Goal: Task Accomplishment & Management: Use online tool/utility

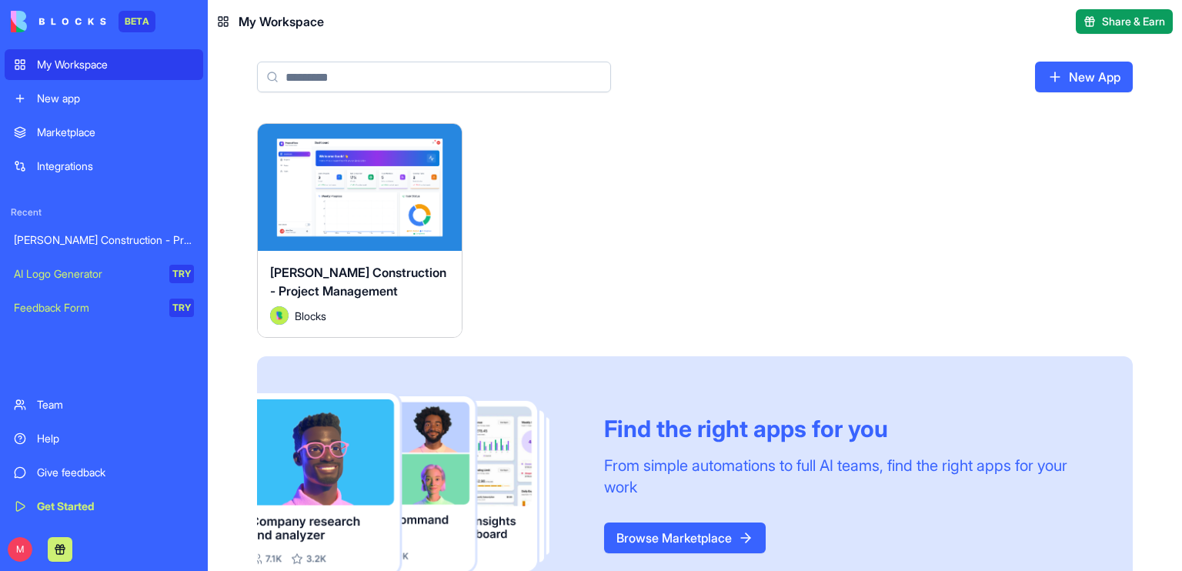
click at [312, 182] on button "Launch" at bounding box center [359, 187] width 115 height 31
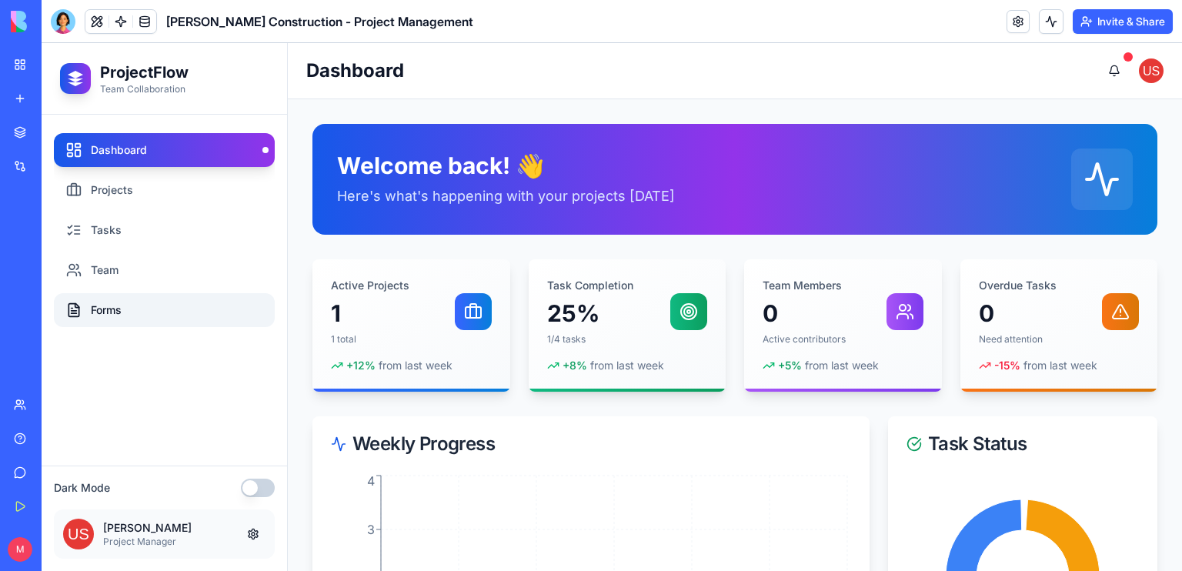
click at [106, 305] on link "Forms" at bounding box center [164, 310] width 221 height 34
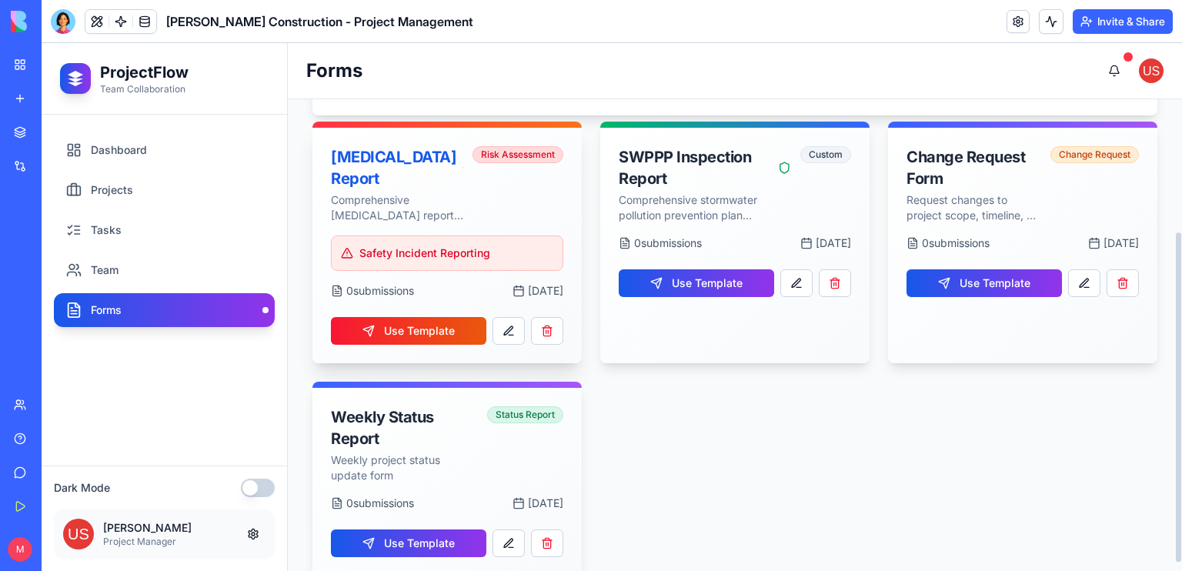
scroll to position [203, 0]
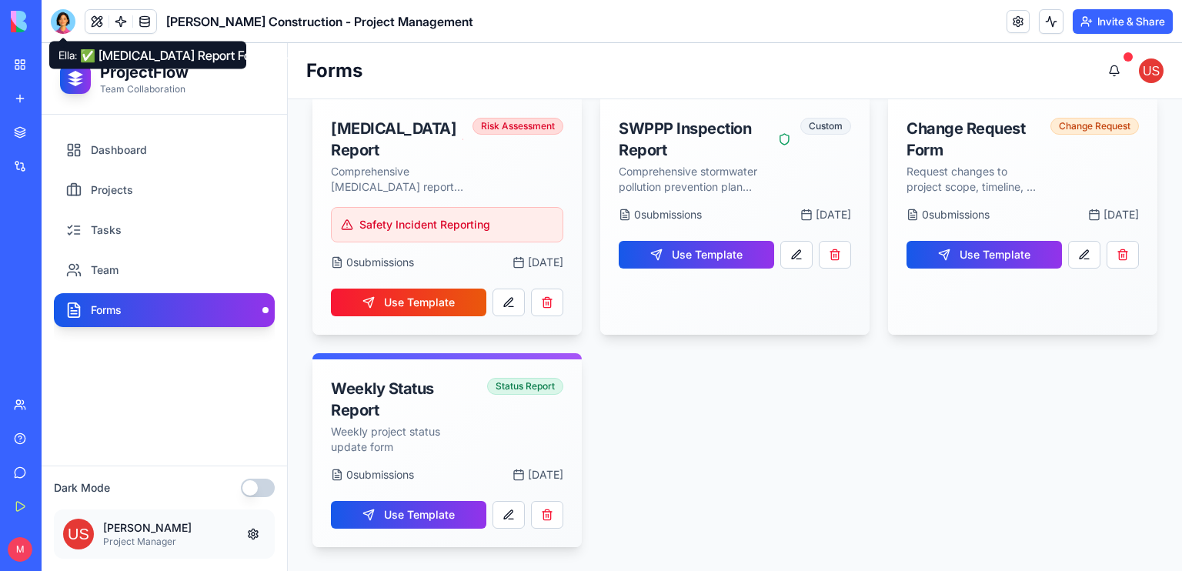
click at [56, 21] on div at bounding box center [63, 21] width 25 height 25
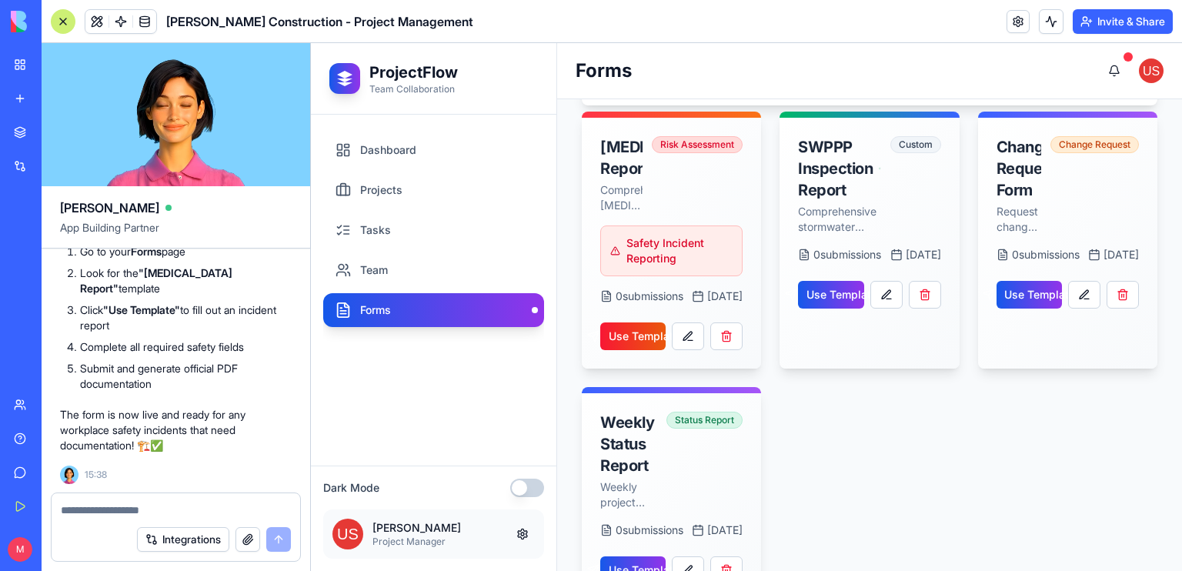
scroll to position [222, 0]
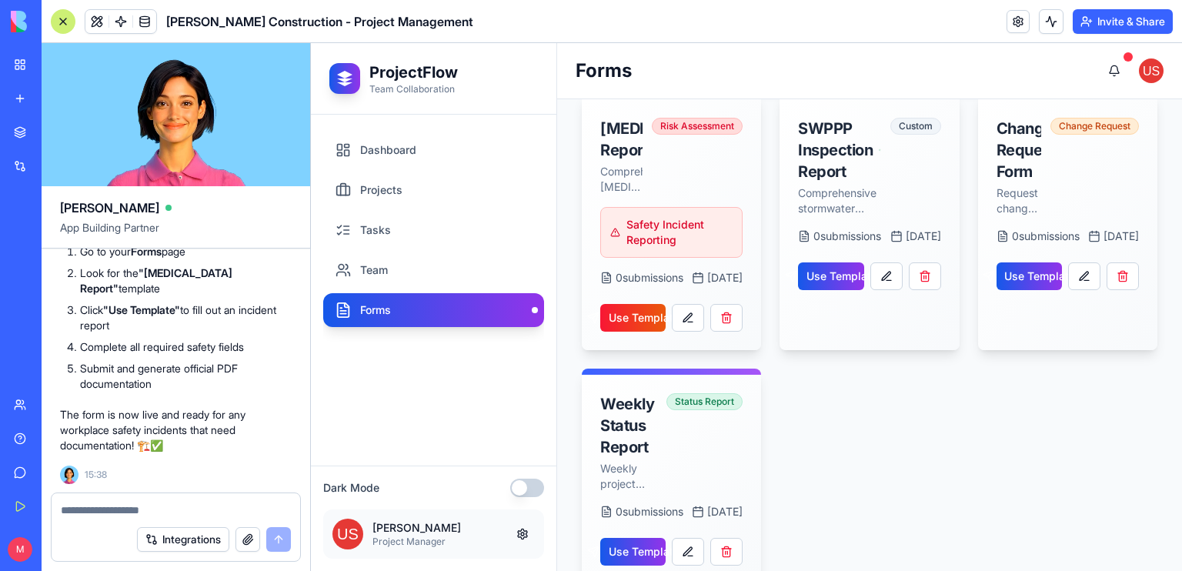
click at [115, 501] on div at bounding box center [176, 505] width 249 height 25
click at [114, 512] on textarea at bounding box center [176, 509] width 230 height 15
drag, startPoint x: 114, startPoint y: 512, endPoint x: 103, endPoint y: 474, distance: 39.2
click at [103, 474] on div "[PERSON_NAME] App Building Partner Add a forms page for fillable project manage…" at bounding box center [176, 307] width 269 height 528
type textarea "**********"
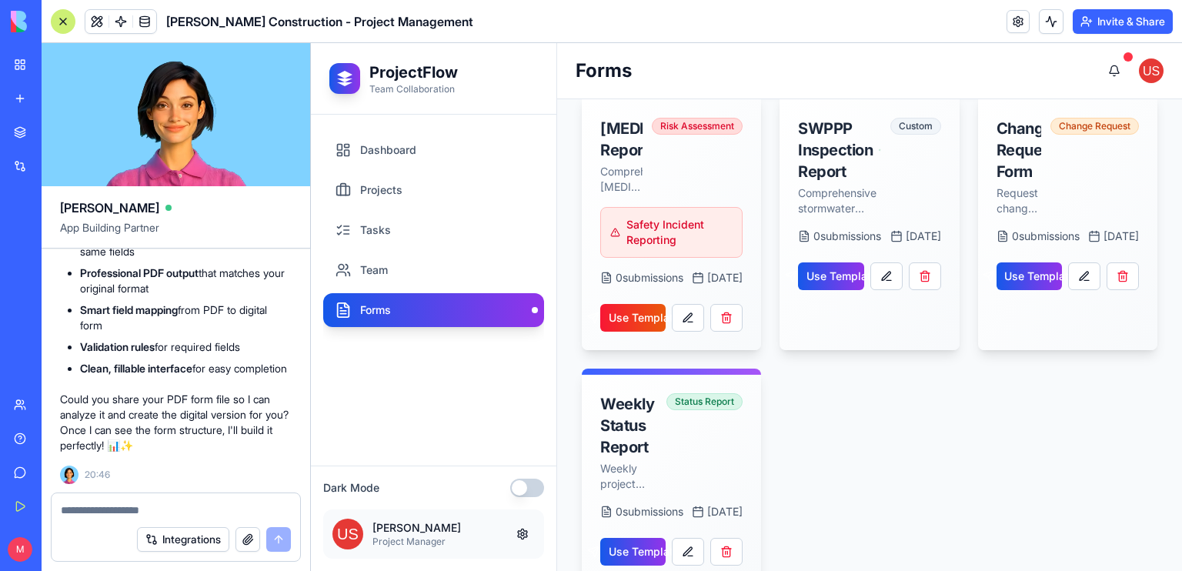
scroll to position [13410, 0]
click at [111, 511] on textarea at bounding box center [176, 509] width 231 height 15
click at [243, 546] on button "button" at bounding box center [247, 539] width 25 height 25
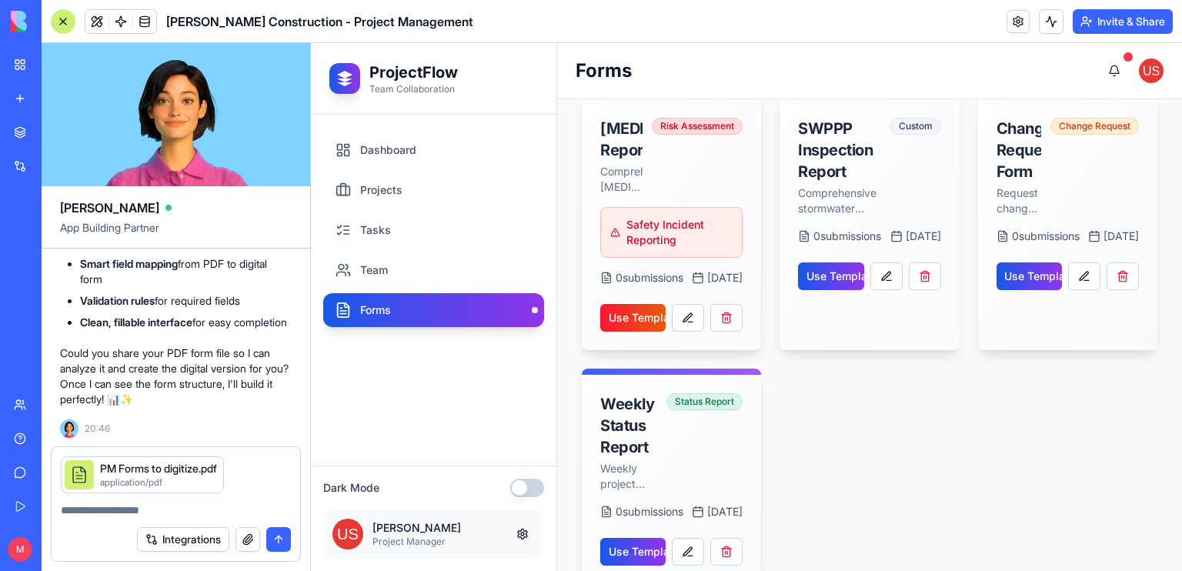
click at [144, 505] on textarea at bounding box center [176, 509] width 231 height 15
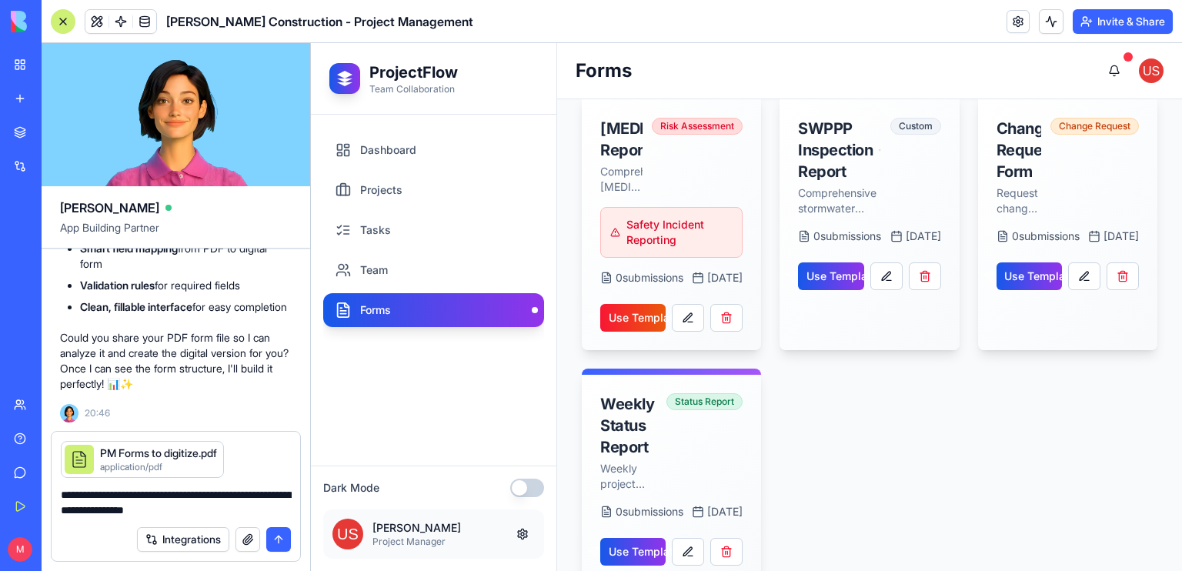
type textarea "**********"
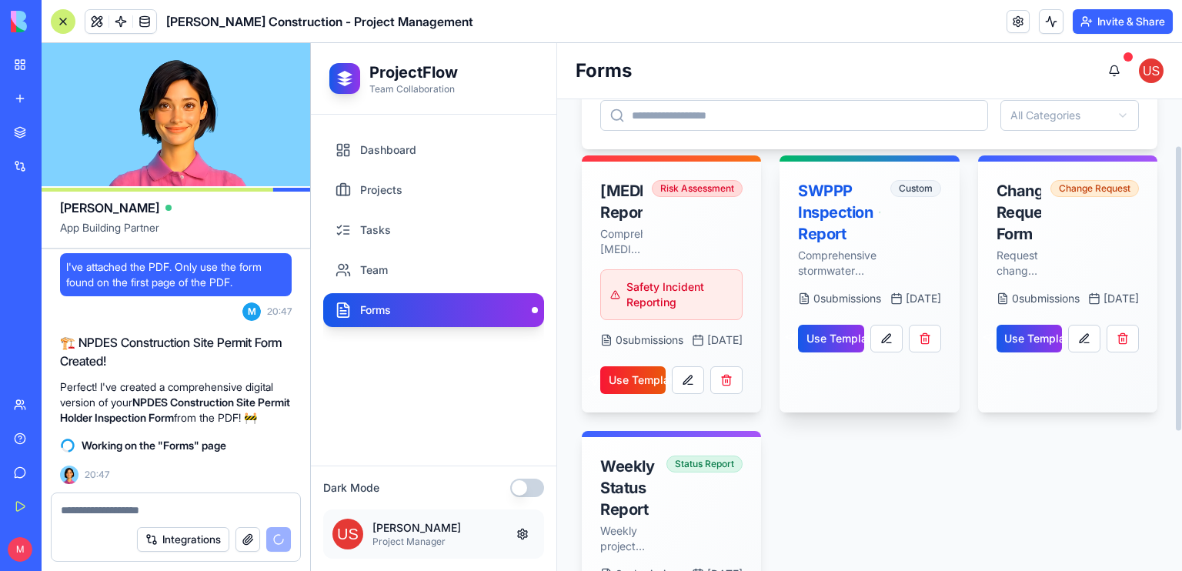
scroll to position [0, 0]
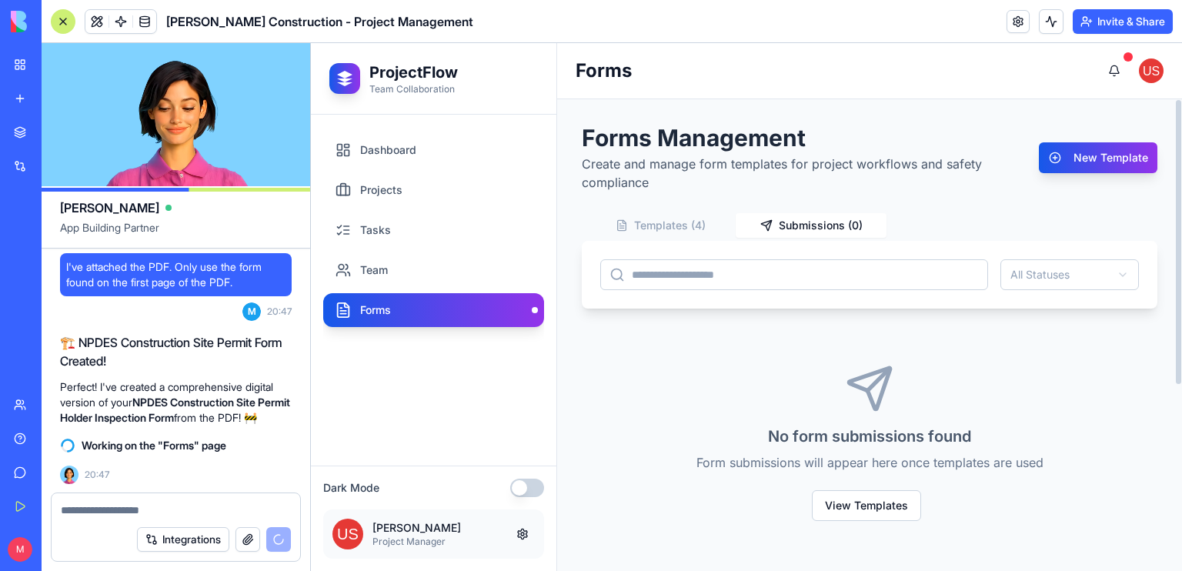
click at [808, 228] on button "Submissions ( 0 )" at bounding box center [811, 225] width 151 height 25
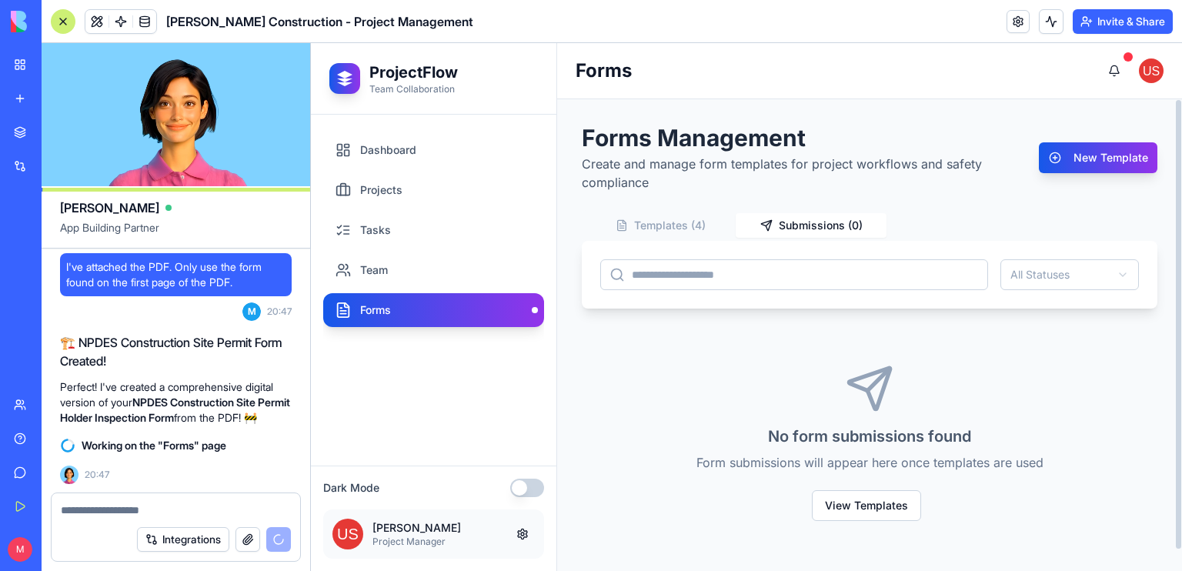
click at [649, 226] on button "Templates ( 4 )" at bounding box center [660, 225] width 151 height 25
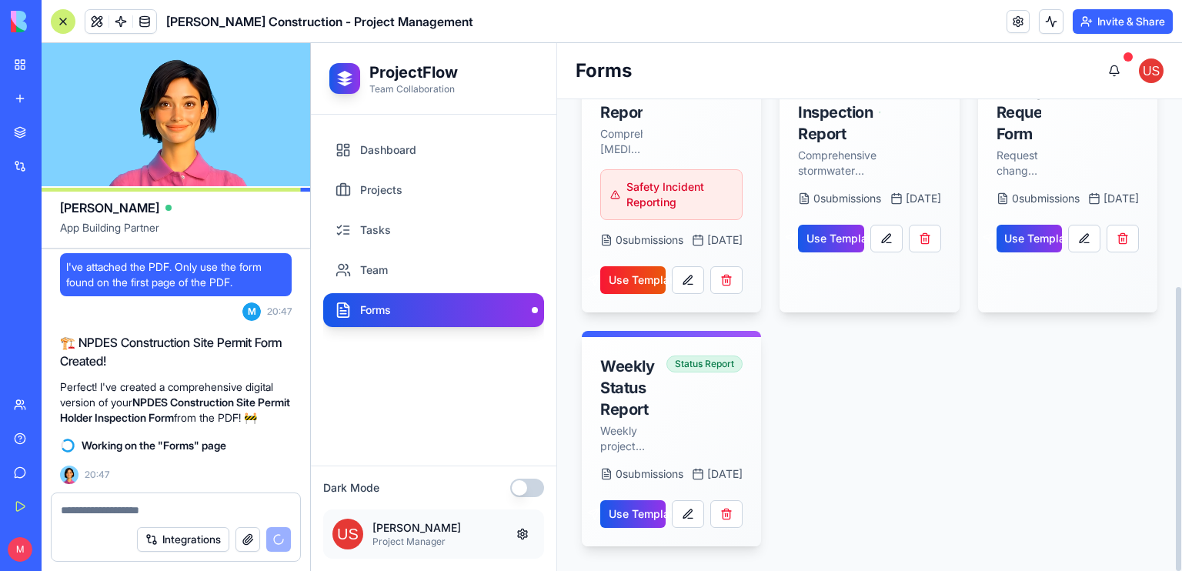
scroll to position [311, 0]
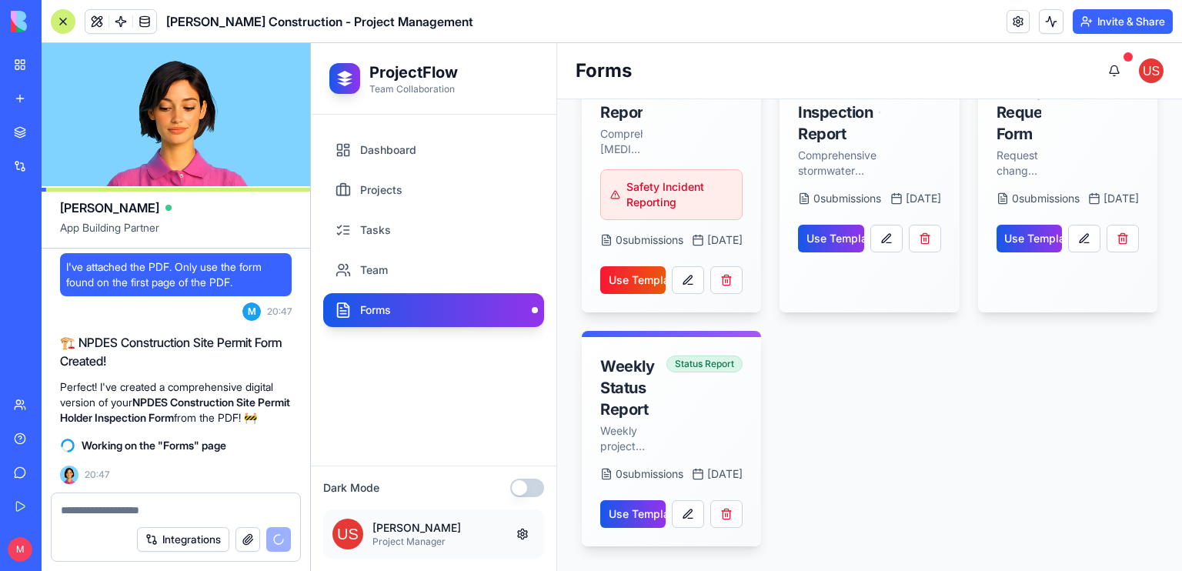
click at [530, 494] on button "button" at bounding box center [527, 488] width 34 height 18
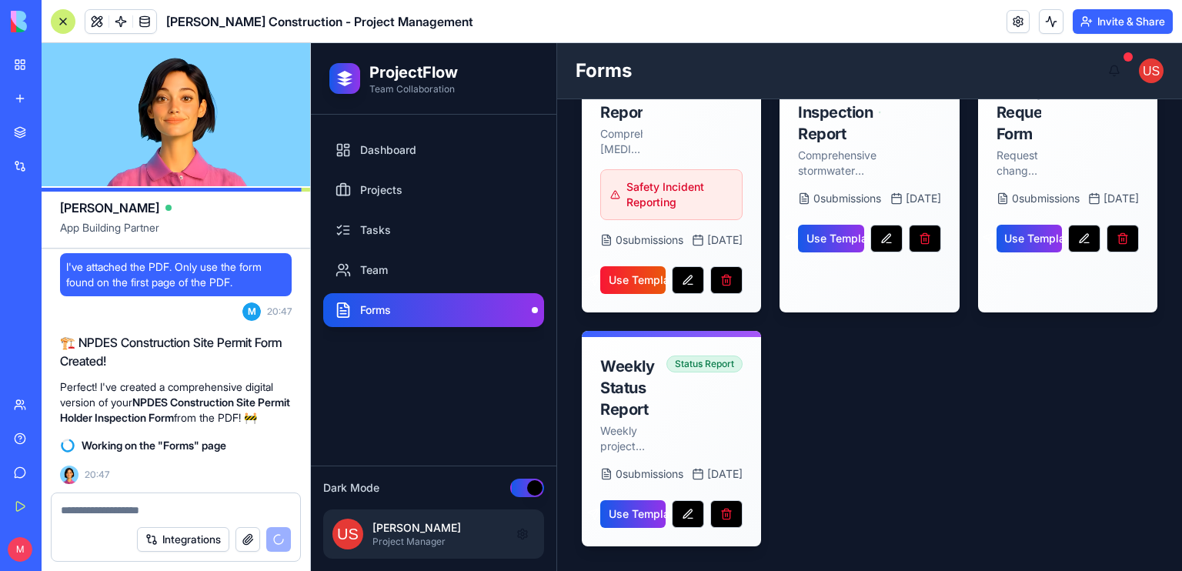
click at [514, 489] on button "button" at bounding box center [527, 488] width 34 height 18
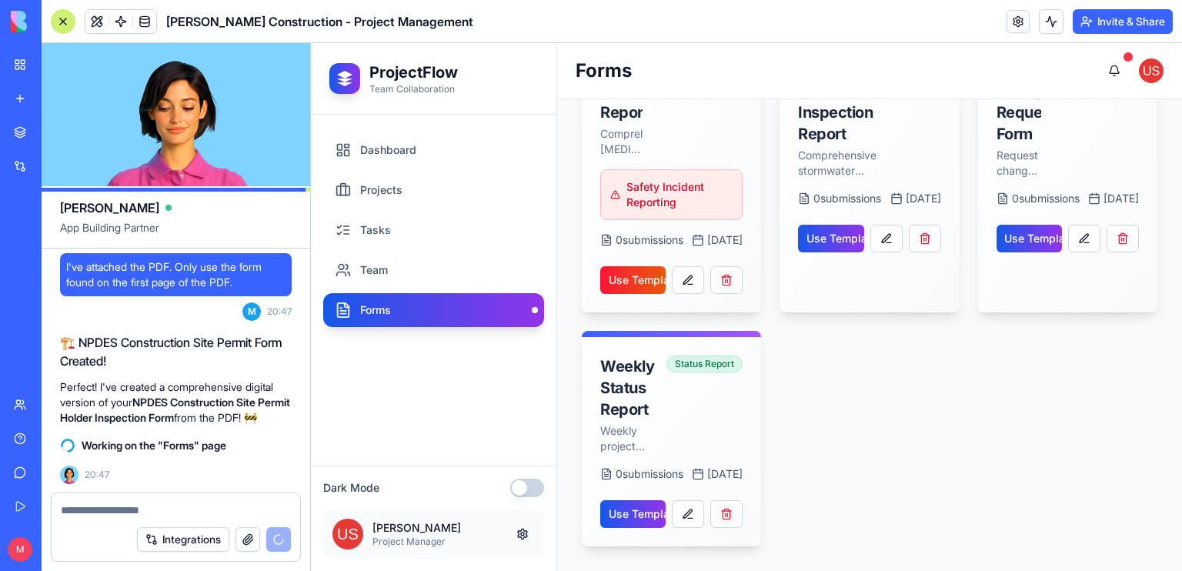
click at [514, 489] on button "button" at bounding box center [527, 488] width 34 height 18
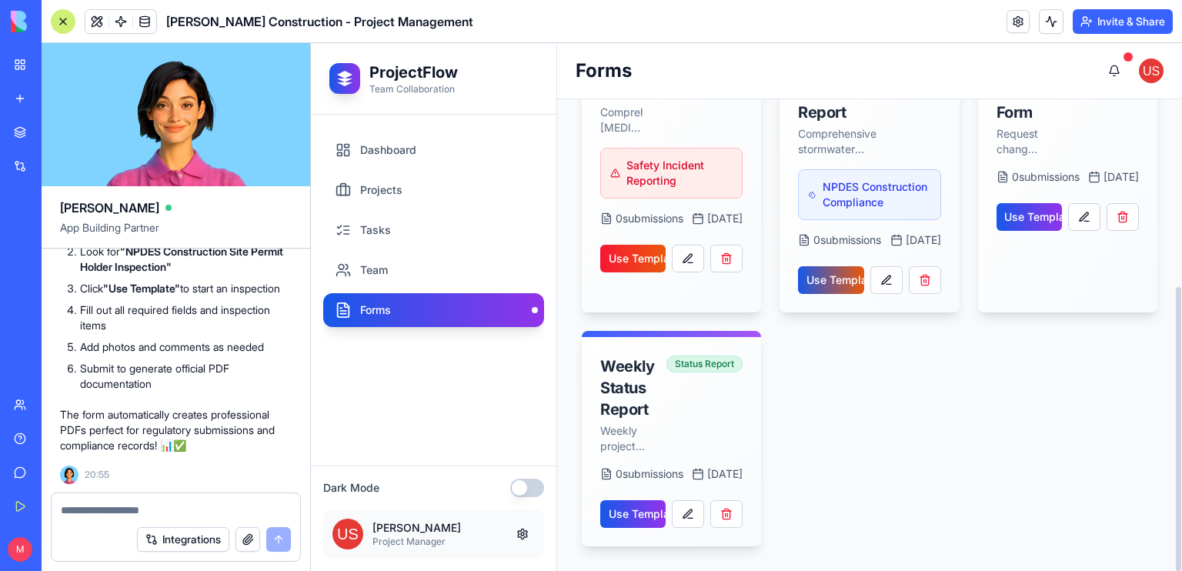
scroll to position [14915, 0]
click at [379, 412] on div "Dashboard Projects Tasks Team Forms" at bounding box center [433, 290] width 221 height 314
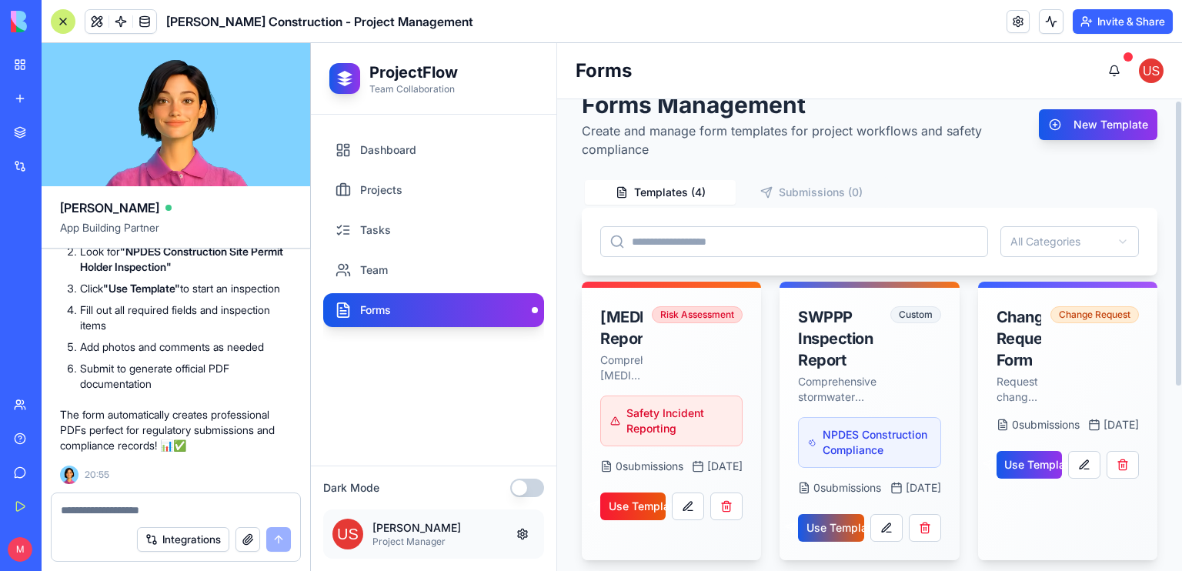
scroll to position [0, 0]
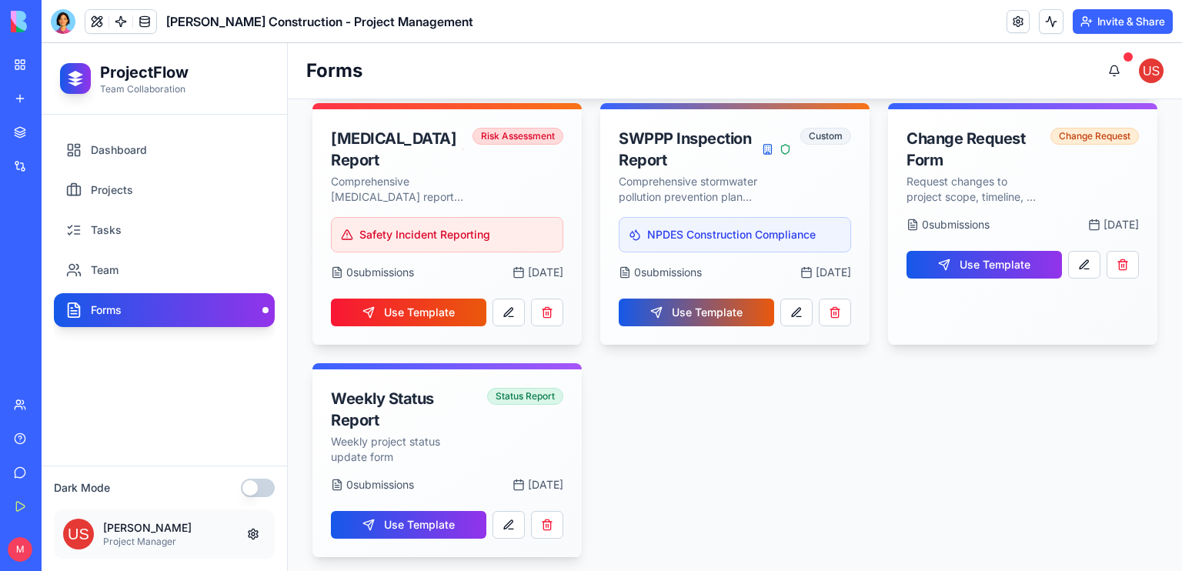
scroll to position [203, 0]
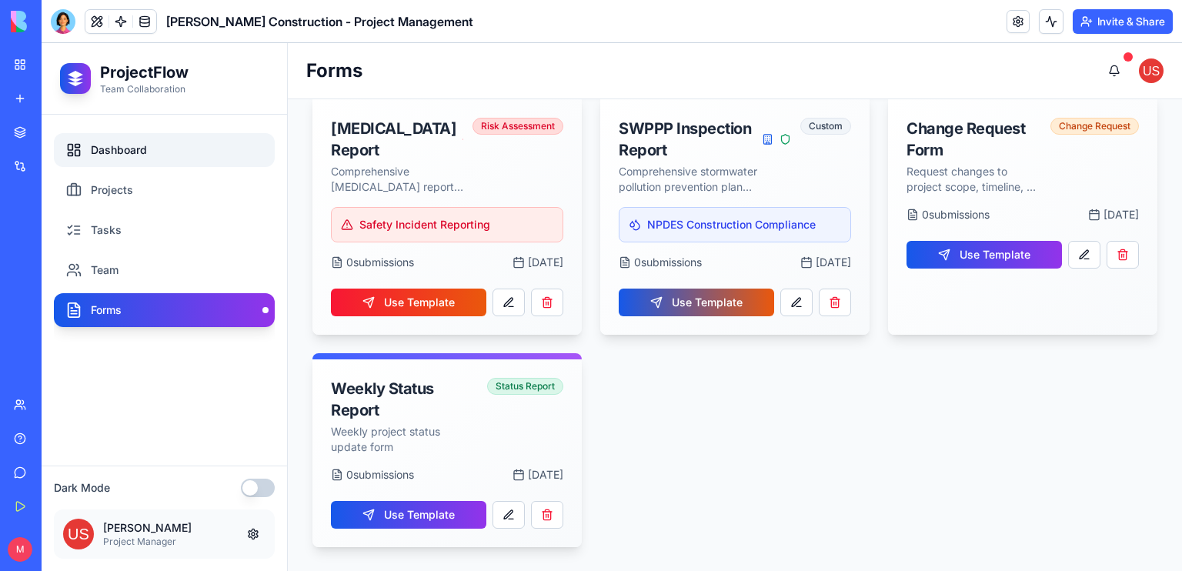
click at [109, 151] on link "Dashboard" at bounding box center [164, 150] width 221 height 34
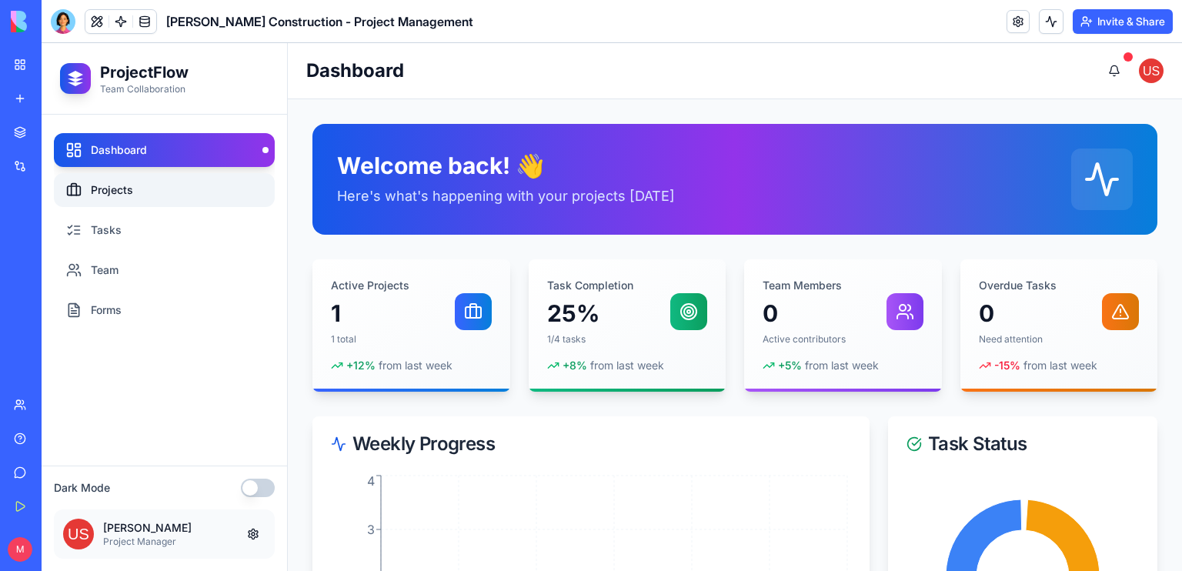
click at [132, 190] on link "Projects" at bounding box center [164, 190] width 221 height 34
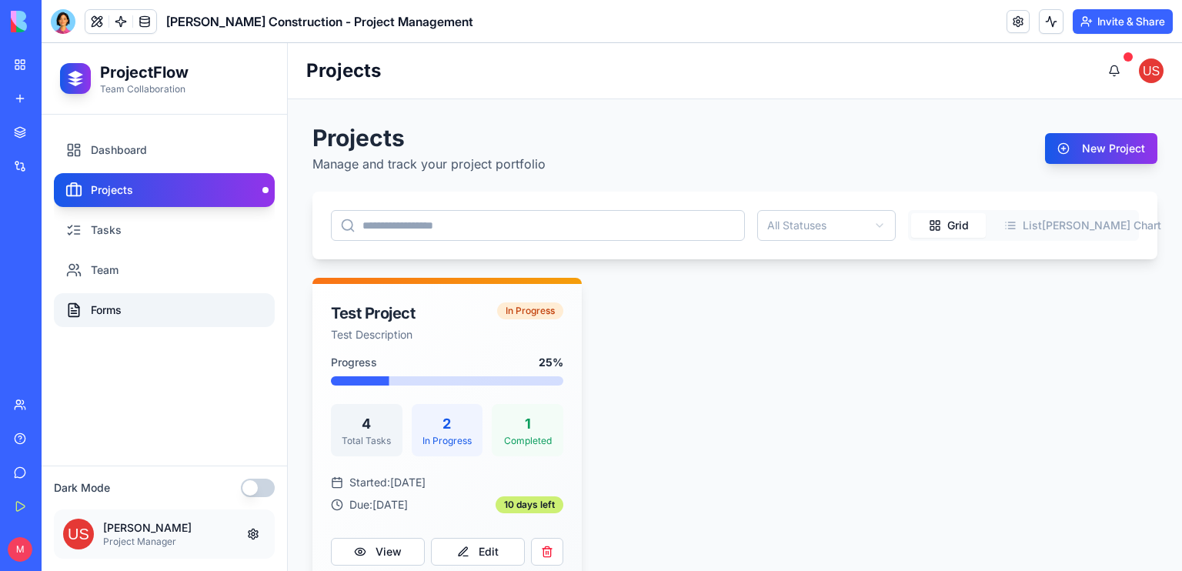
click at [109, 312] on link "Forms" at bounding box center [164, 310] width 221 height 34
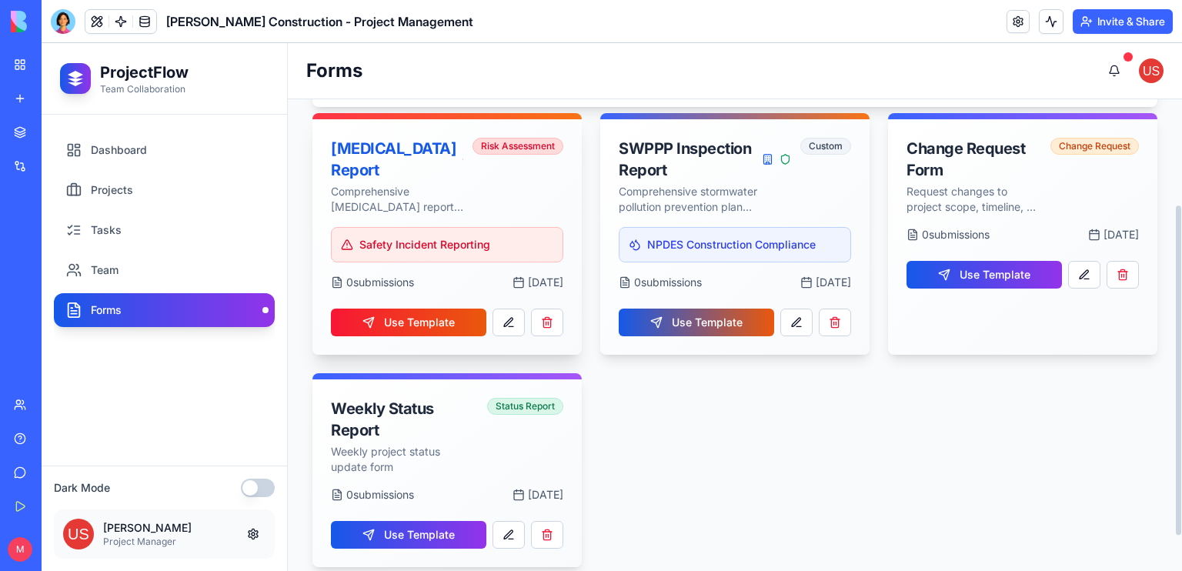
scroll to position [203, 0]
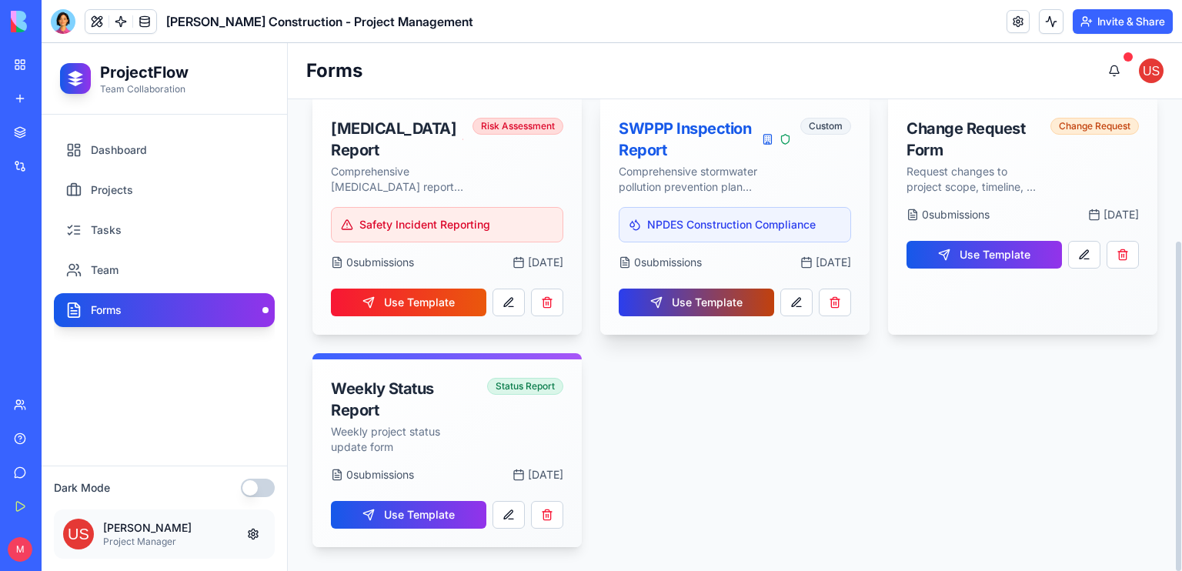
click at [703, 295] on button "Use Template" at bounding box center [696, 303] width 155 height 28
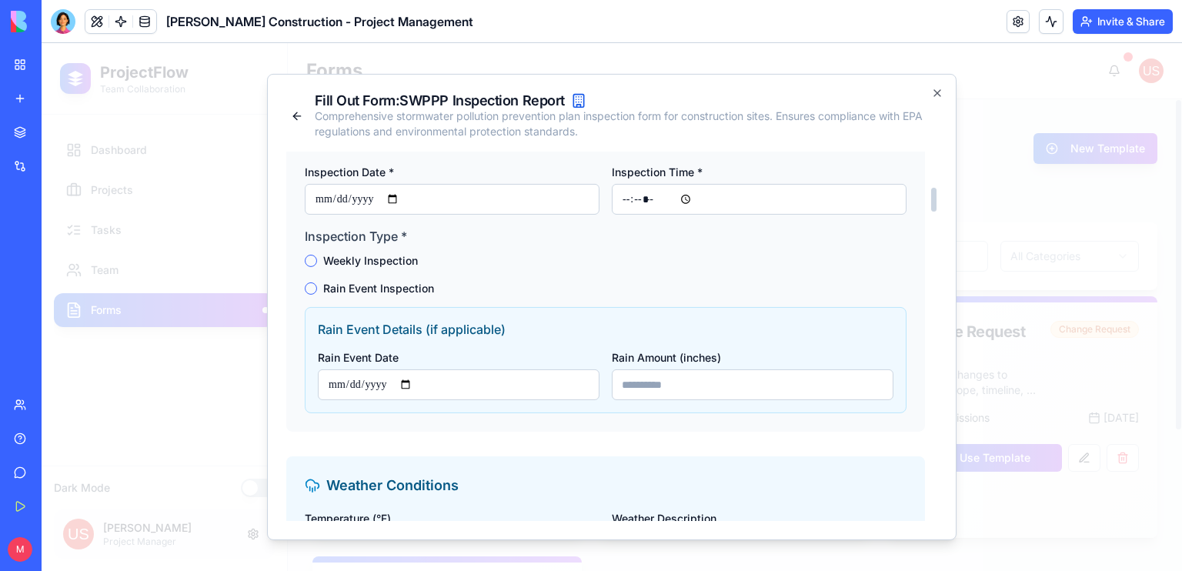
scroll to position [545, 0]
click at [309, 285] on button "Rain Event Inspection" at bounding box center [311, 287] width 12 height 12
click at [309, 285] on circle "button" at bounding box center [311, 287] width 6 height 6
click at [310, 290] on button "Rain Event Inspection" at bounding box center [311, 287] width 12 height 12
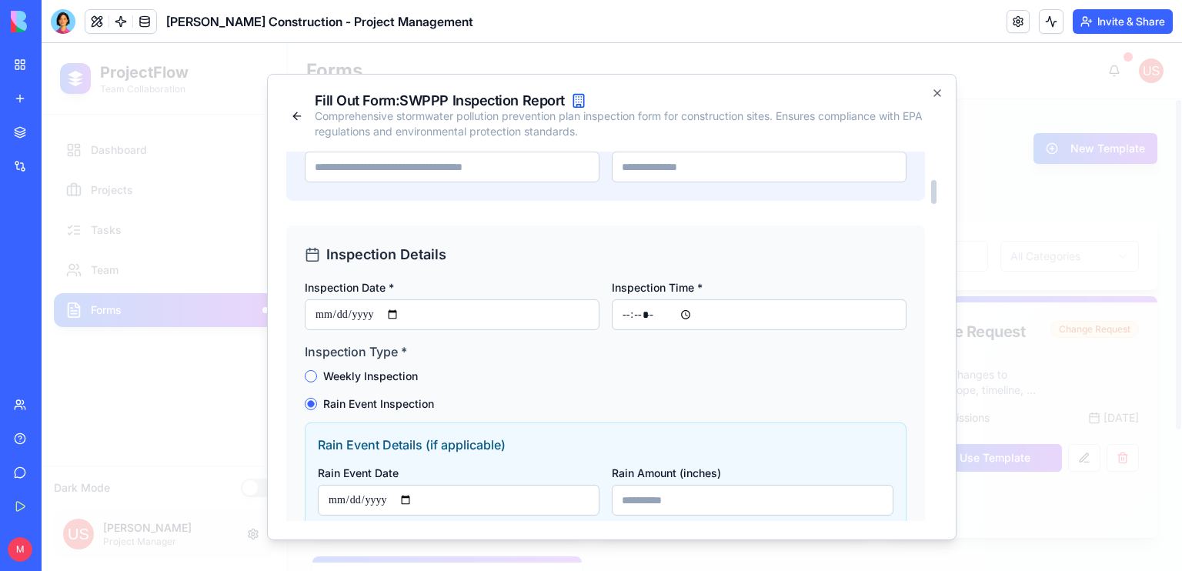
scroll to position [0, 0]
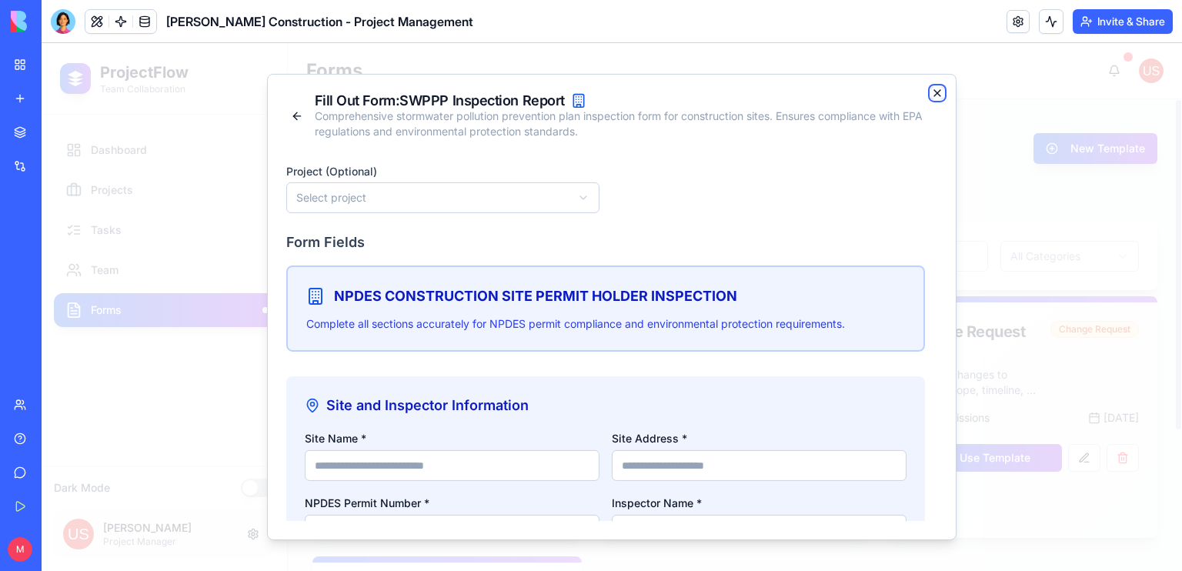
click at [934, 95] on icon "button" at bounding box center [937, 93] width 12 height 12
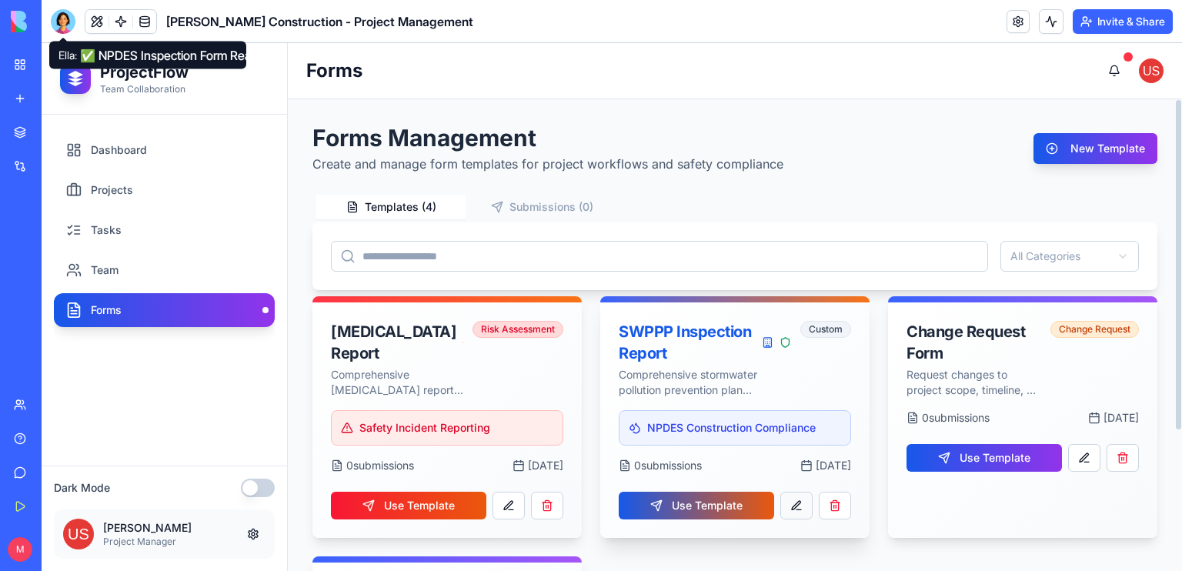
click at [794, 501] on button at bounding box center [796, 506] width 32 height 28
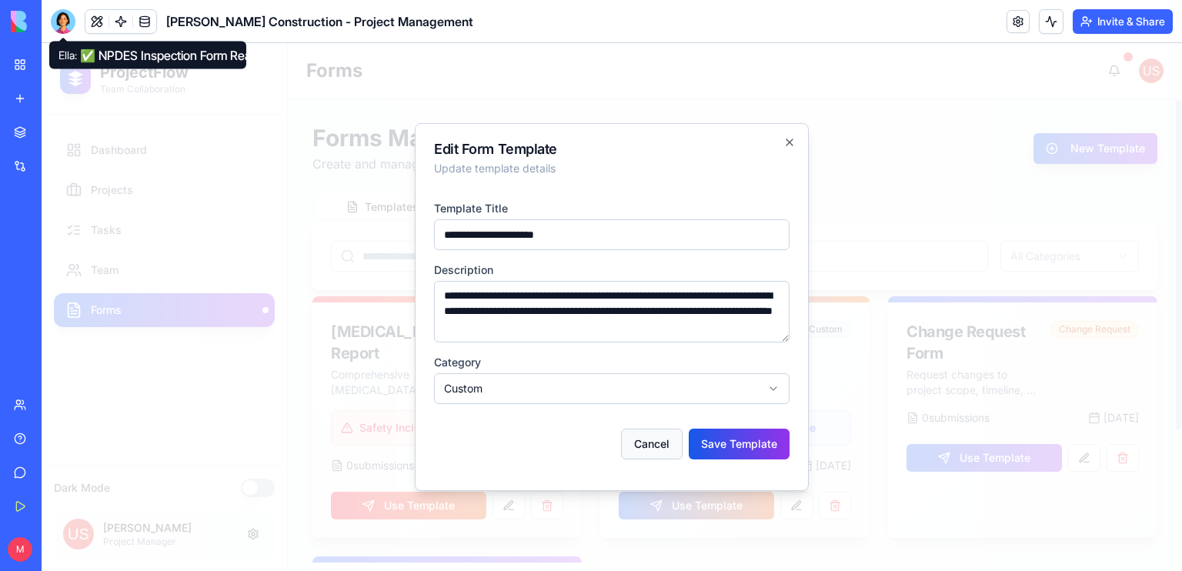
click at [651, 445] on button "Cancel" at bounding box center [652, 444] width 62 height 31
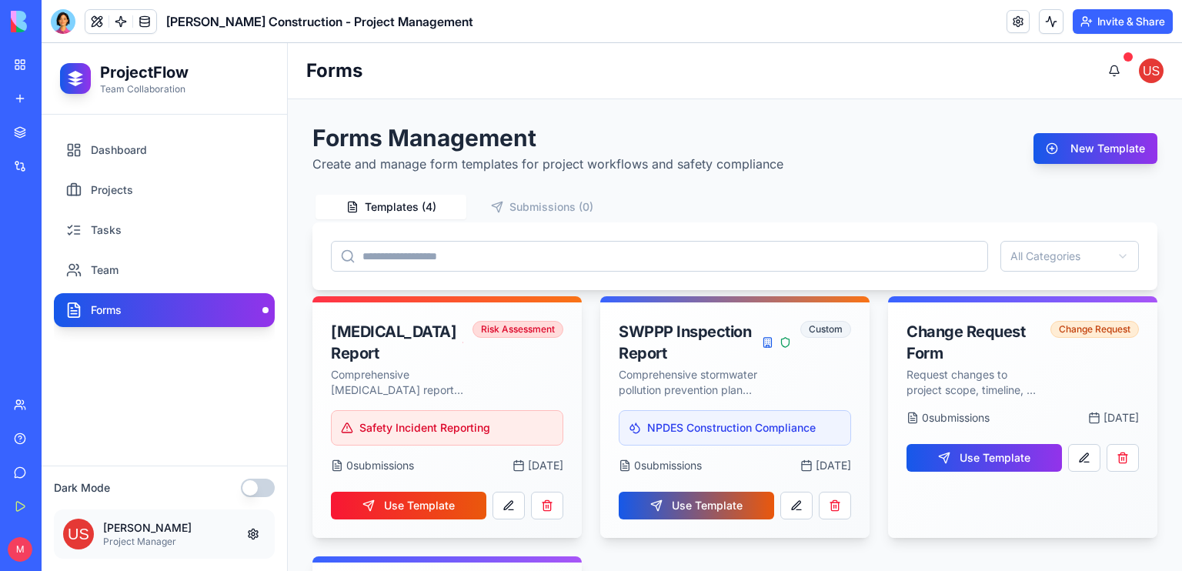
click at [27, 445] on link "Help" at bounding box center [36, 438] width 62 height 31
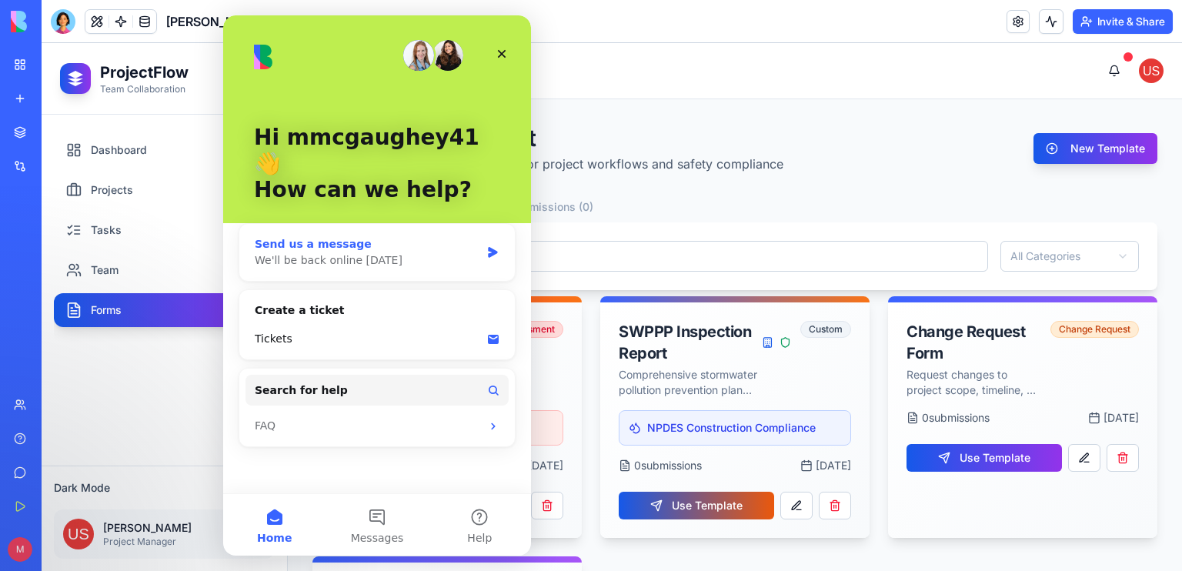
click at [386, 236] on div "Send us a message" at bounding box center [367, 244] width 225 height 16
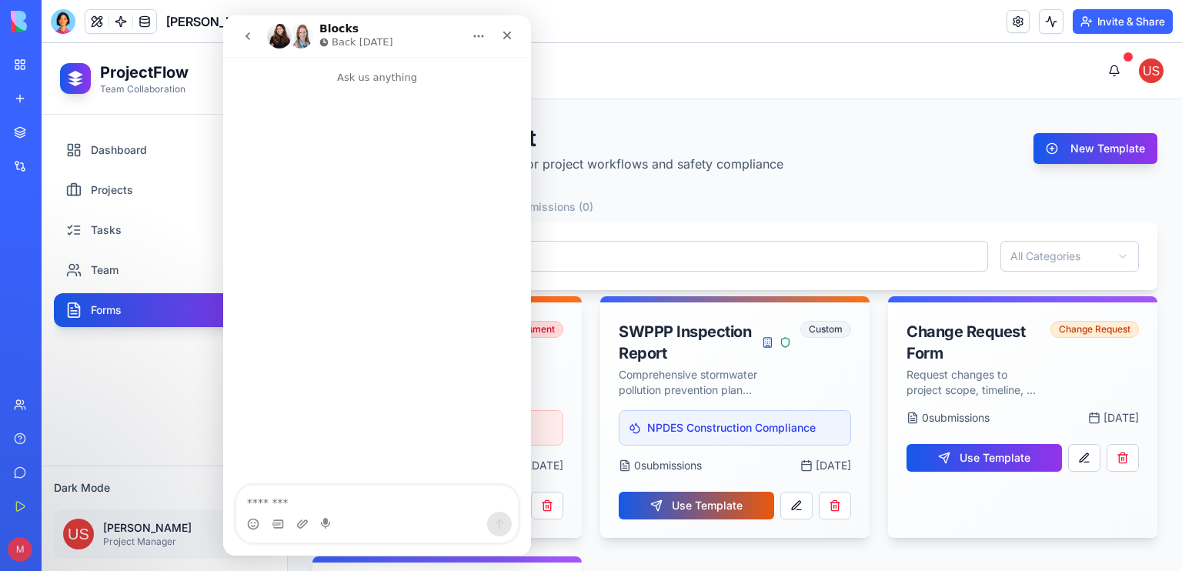
click at [253, 40] on icon "go back" at bounding box center [248, 36] width 12 height 12
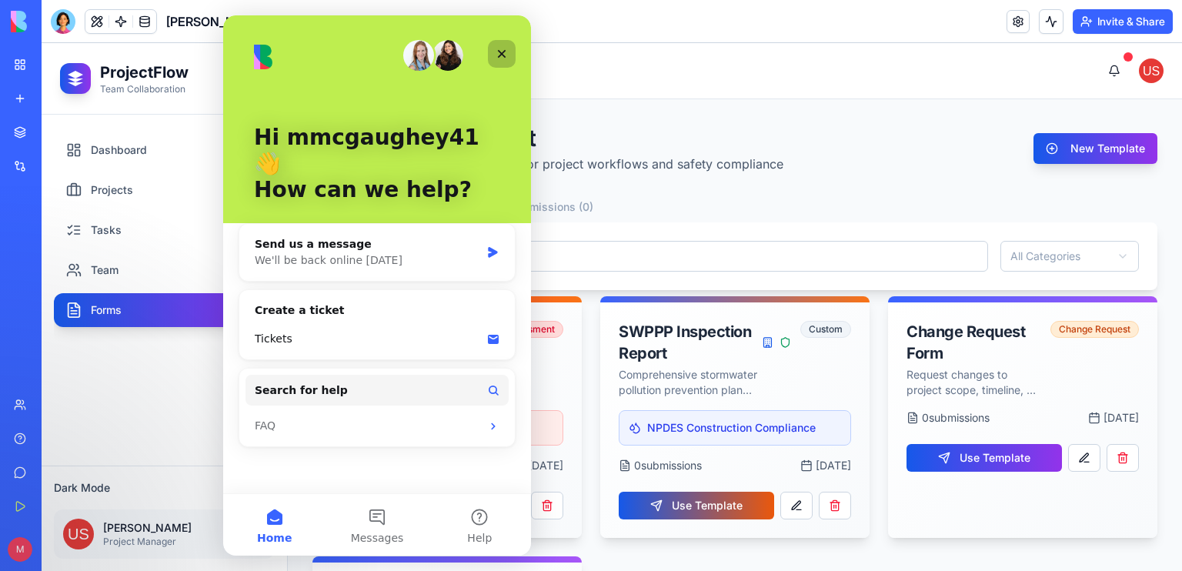
click at [503, 54] on icon "Close" at bounding box center [501, 54] width 12 height 12
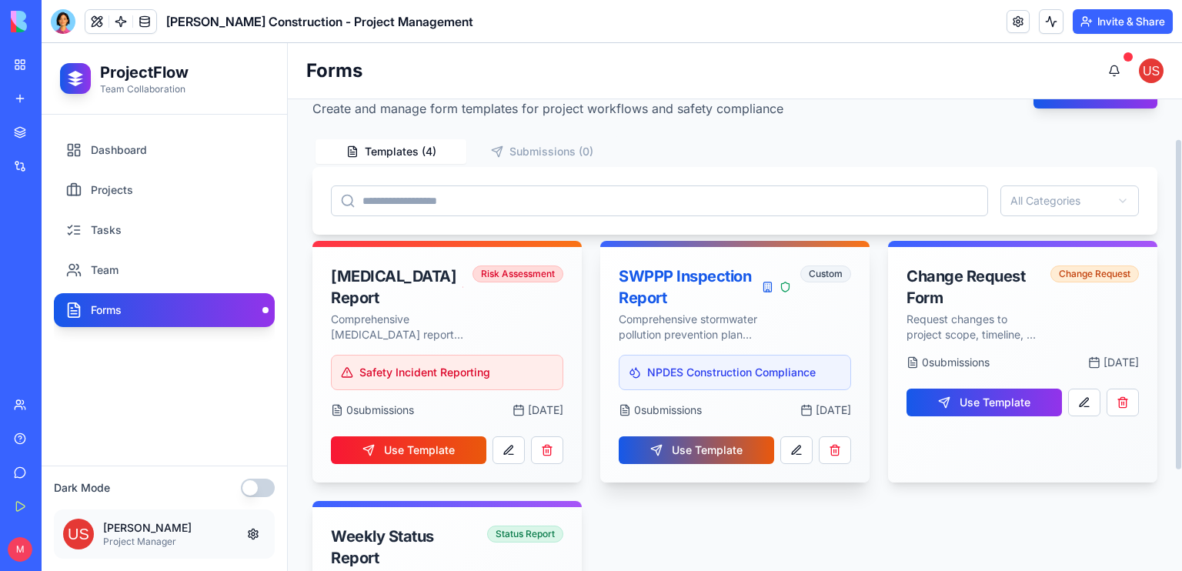
scroll to position [58, 0]
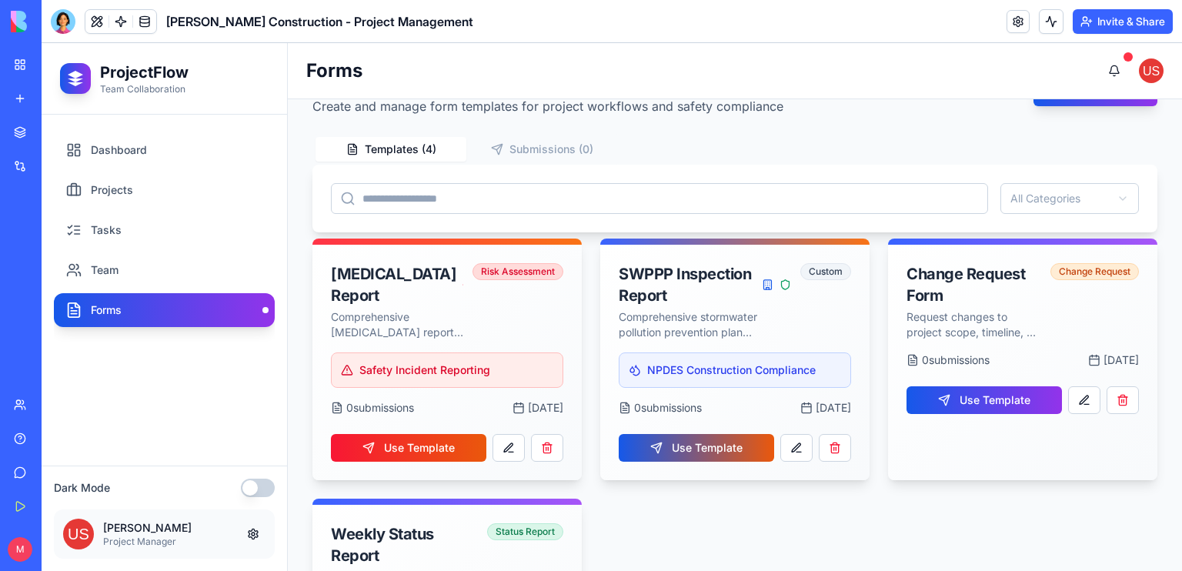
click at [57, 62] on div "My Workspace" at bounding box center [47, 64] width 20 height 15
